Goal: Task Accomplishment & Management: Complete application form

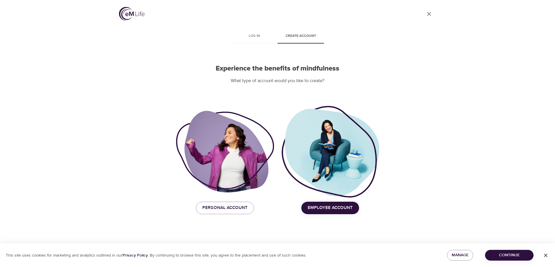
click at [321, 208] on span "Employee Account" at bounding box center [330, 208] width 45 height 8
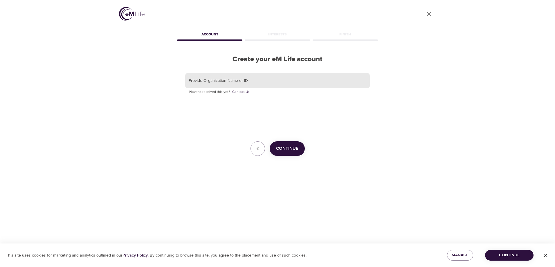
click at [237, 82] on input "text" at bounding box center [277, 81] width 185 height 16
click at [283, 147] on span "Continue" at bounding box center [287, 149] width 22 height 8
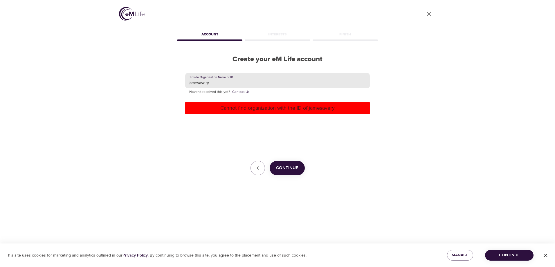
click at [198, 82] on input "jamesavery" at bounding box center [277, 81] width 185 height 16
type input "[PERSON_NAME]"
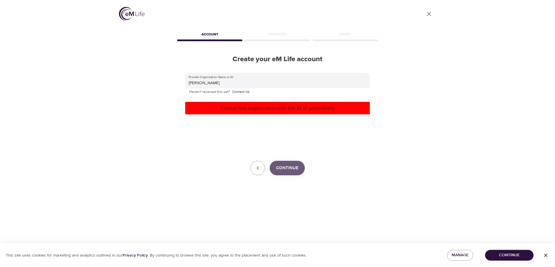
click at [281, 170] on span "Continue" at bounding box center [287, 168] width 22 height 8
click at [256, 167] on icon "button" at bounding box center [257, 168] width 7 height 7
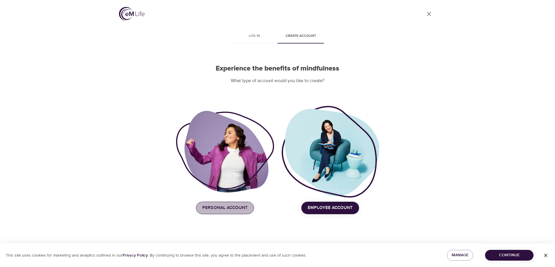
click at [231, 211] on span "Personal Account" at bounding box center [224, 208] width 45 height 8
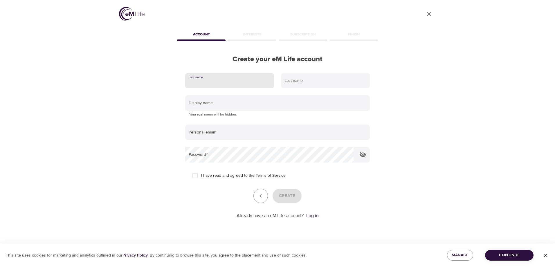
click at [229, 84] on input "text" at bounding box center [229, 81] width 89 height 16
type input "[PERSON_NAME]"
type input "[PERSON_NAME][EMAIL_ADDRESS][PERSON_NAME][DOMAIN_NAME]"
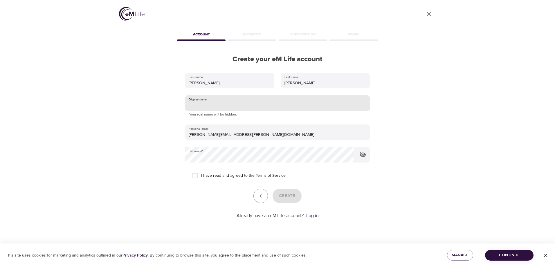
click at [220, 104] on input "text" at bounding box center [277, 103] width 185 height 16
type input "yami"
click at [197, 177] on input "I have read and agreed to the Terms of Service" at bounding box center [195, 176] width 12 height 12
checkbox input "true"
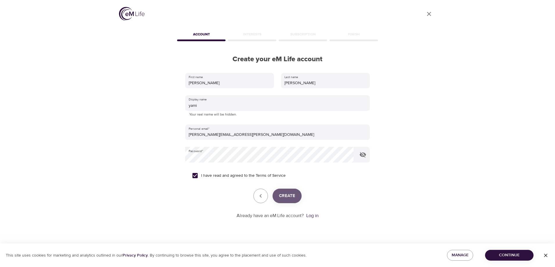
click at [285, 196] on span "Create" at bounding box center [287, 196] width 16 height 8
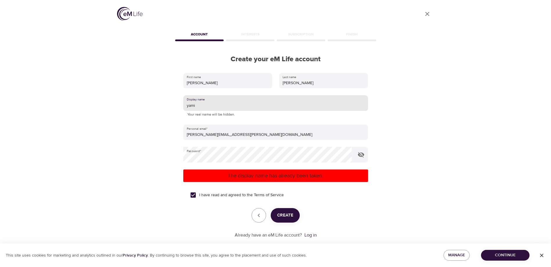
click at [199, 106] on input "yami" at bounding box center [275, 103] width 185 height 16
type input "y"
click at [283, 216] on span "Create" at bounding box center [285, 216] width 16 height 8
click at [203, 102] on input "text" at bounding box center [275, 103] width 185 height 16
click at [286, 218] on span "Create" at bounding box center [285, 216] width 16 height 8
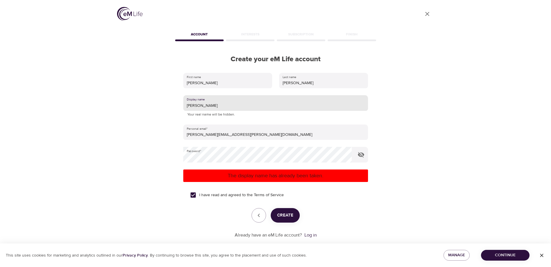
click at [193, 108] on input "[PERSON_NAME]" at bounding box center [275, 103] width 185 height 16
type input "ella5"
click at [289, 215] on span "Create" at bounding box center [285, 216] width 16 height 8
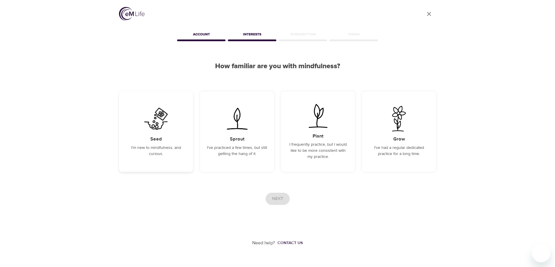
click at [182, 150] on p "I'm new to mindfulness, and curious." at bounding box center [156, 151] width 60 height 12
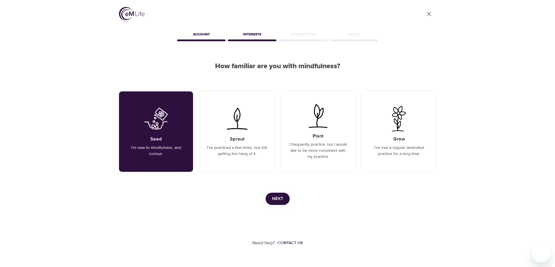
click at [275, 195] on span "Next" at bounding box center [277, 199] width 11 height 8
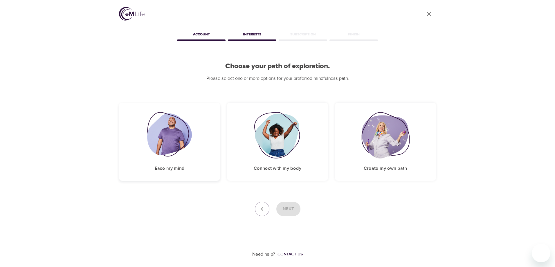
click at [201, 168] on div "Ease my mind" at bounding box center [169, 142] width 101 height 78
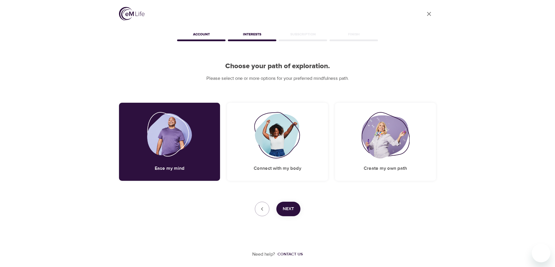
click at [285, 206] on span "Next" at bounding box center [288, 209] width 11 height 8
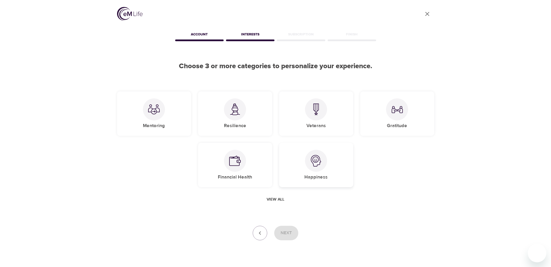
click at [317, 166] on img at bounding box center [316, 161] width 12 height 12
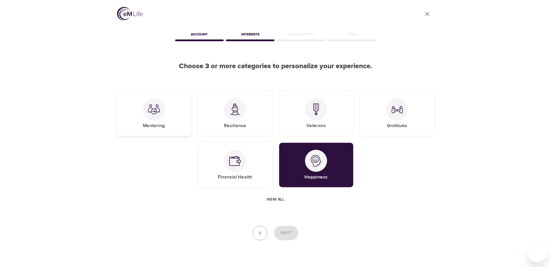
click at [168, 116] on div "Mentoring" at bounding box center [154, 113] width 74 height 44
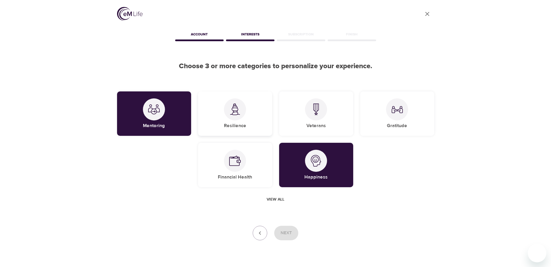
click at [247, 126] on div "Resilience" at bounding box center [235, 113] width 74 height 44
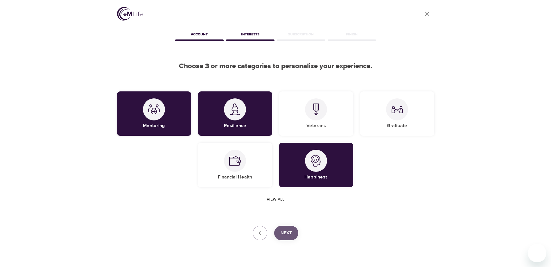
click at [281, 235] on span "Next" at bounding box center [286, 233] width 11 height 8
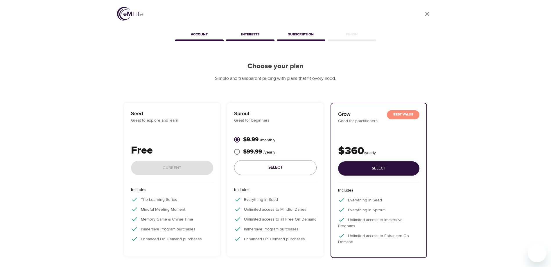
click at [185, 146] on p "Free" at bounding box center [172, 151] width 82 height 16
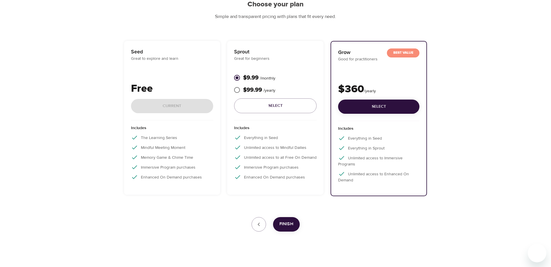
scroll to position [68, 0]
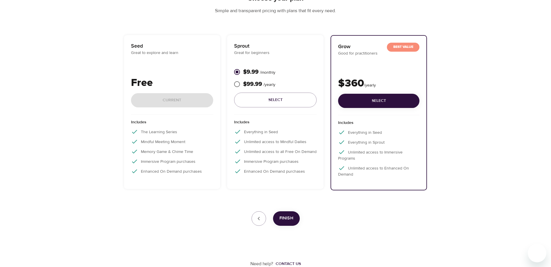
click at [183, 171] on p "Enhanced On Demand purchases" at bounding box center [172, 171] width 82 height 7
click at [188, 157] on div "Includes The Learning Series Mindful Meeting Moment Memory Game & Chime Time Im…" at bounding box center [172, 149] width 82 height 68
drag, startPoint x: 188, startPoint y: 157, endPoint x: 162, endPoint y: 150, distance: 26.5
click at [162, 150] on p "Memory Game & Chime Time" at bounding box center [172, 151] width 82 height 7
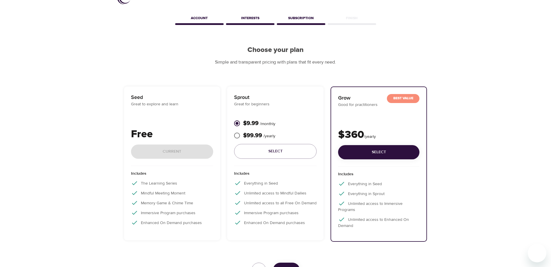
scroll to position [0, 0]
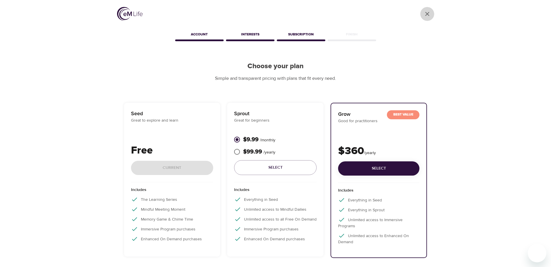
click at [427, 15] on icon "close" at bounding box center [427, 14] width 4 height 4
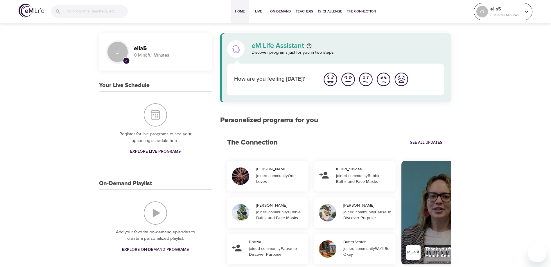
click at [528, 10] on icon at bounding box center [526, 11] width 6 height 6
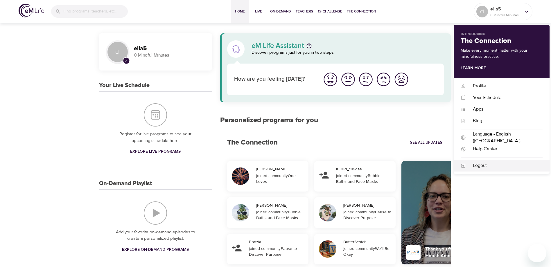
click at [481, 166] on div "Logout" at bounding box center [504, 165] width 77 height 7
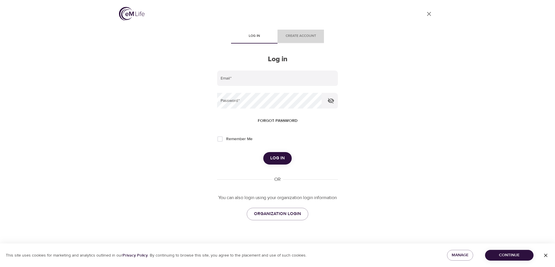
click at [313, 35] on span "Create account" at bounding box center [300, 36] width 39 height 6
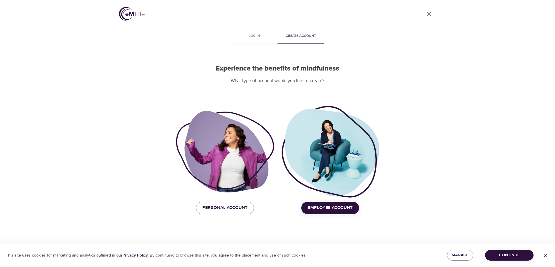
click at [346, 169] on div at bounding box center [330, 152] width 98 height 94
click at [336, 208] on span "Employee Account" at bounding box center [330, 208] width 45 height 8
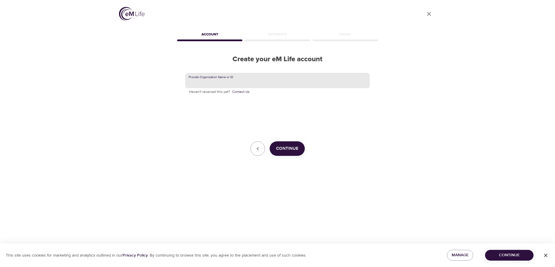
click at [277, 80] on input "text" at bounding box center [277, 81] width 185 height 16
